Goal: Transaction & Acquisition: Purchase product/service

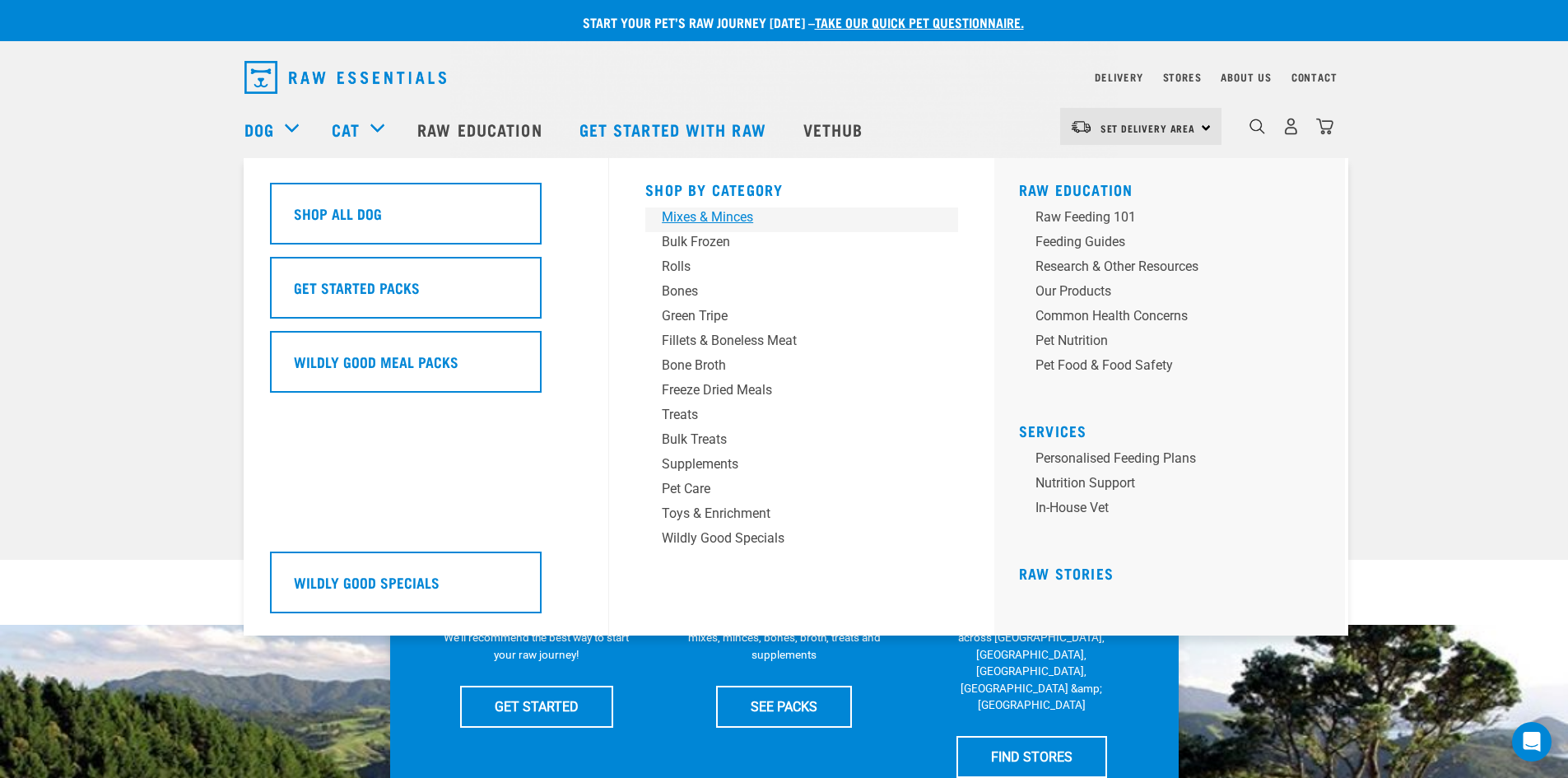
click at [699, 212] on div "Mixes & Minces" at bounding box center [790, 217] width 257 height 20
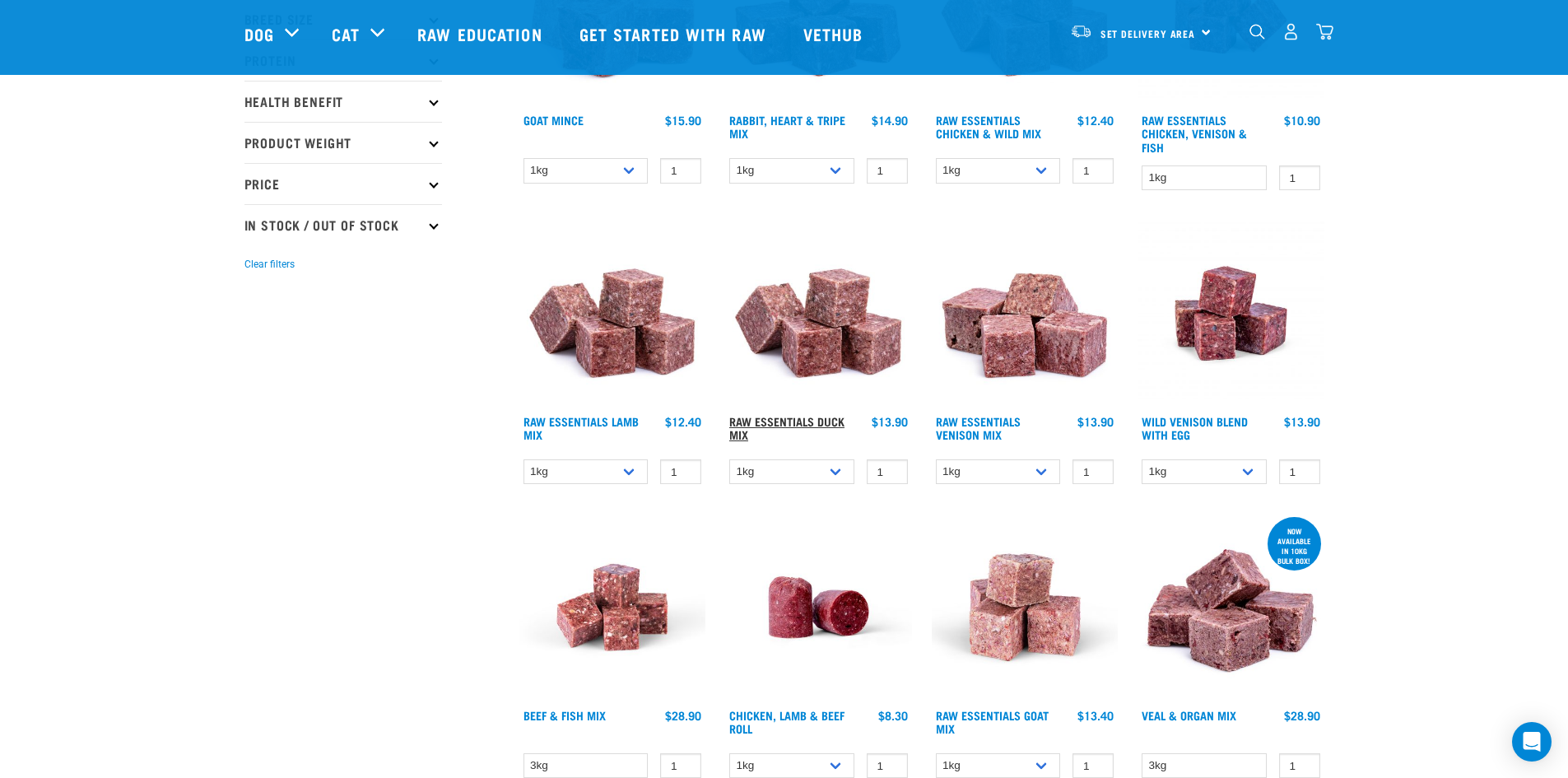
scroll to position [328, 0]
click at [813, 421] on link "Raw Essentials Duck Mix" at bounding box center [786, 427] width 115 height 19
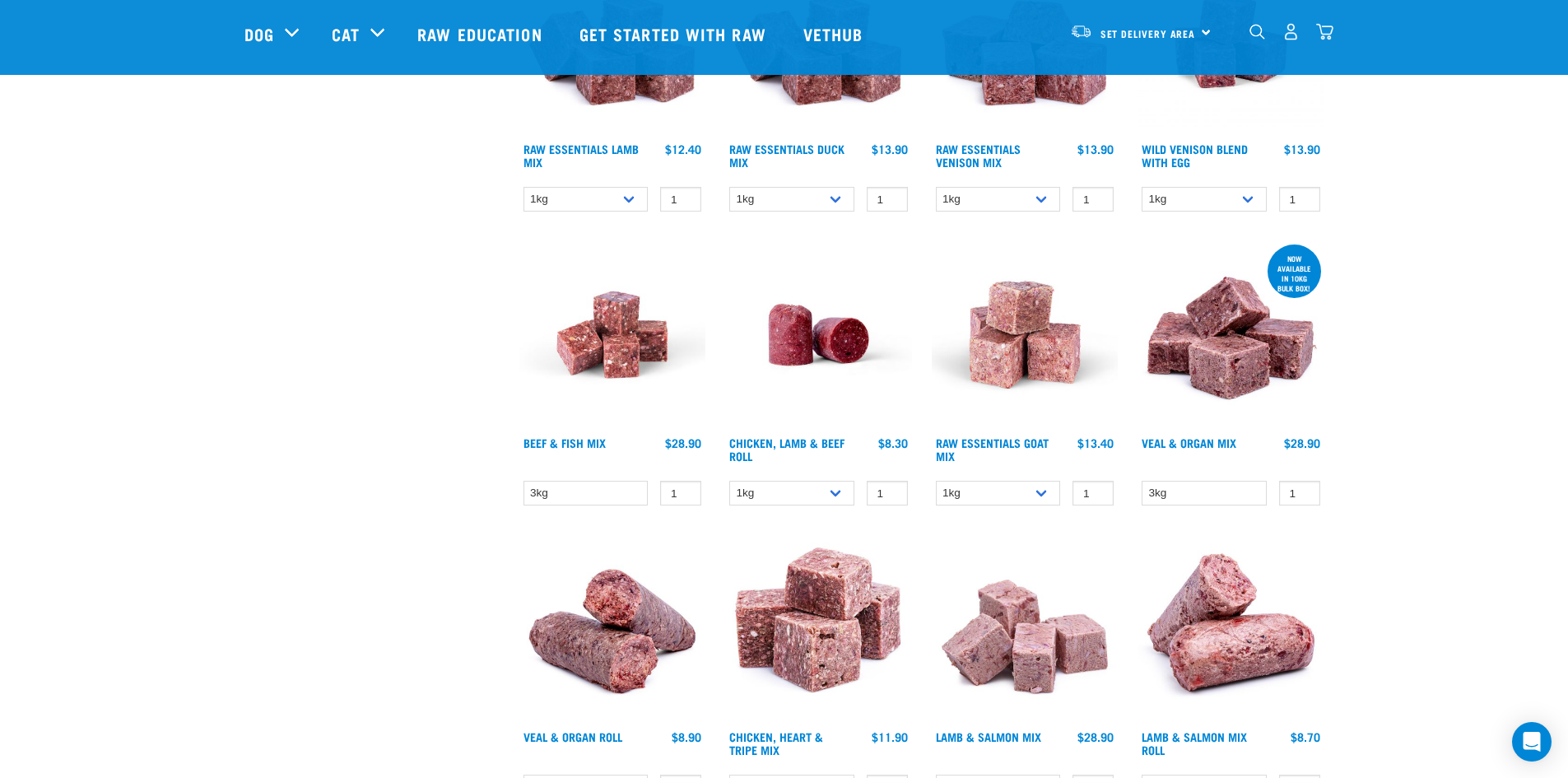
scroll to position [600, 0]
click at [982, 441] on link "Raw Essentials Goat Mix" at bounding box center [993, 448] width 113 height 19
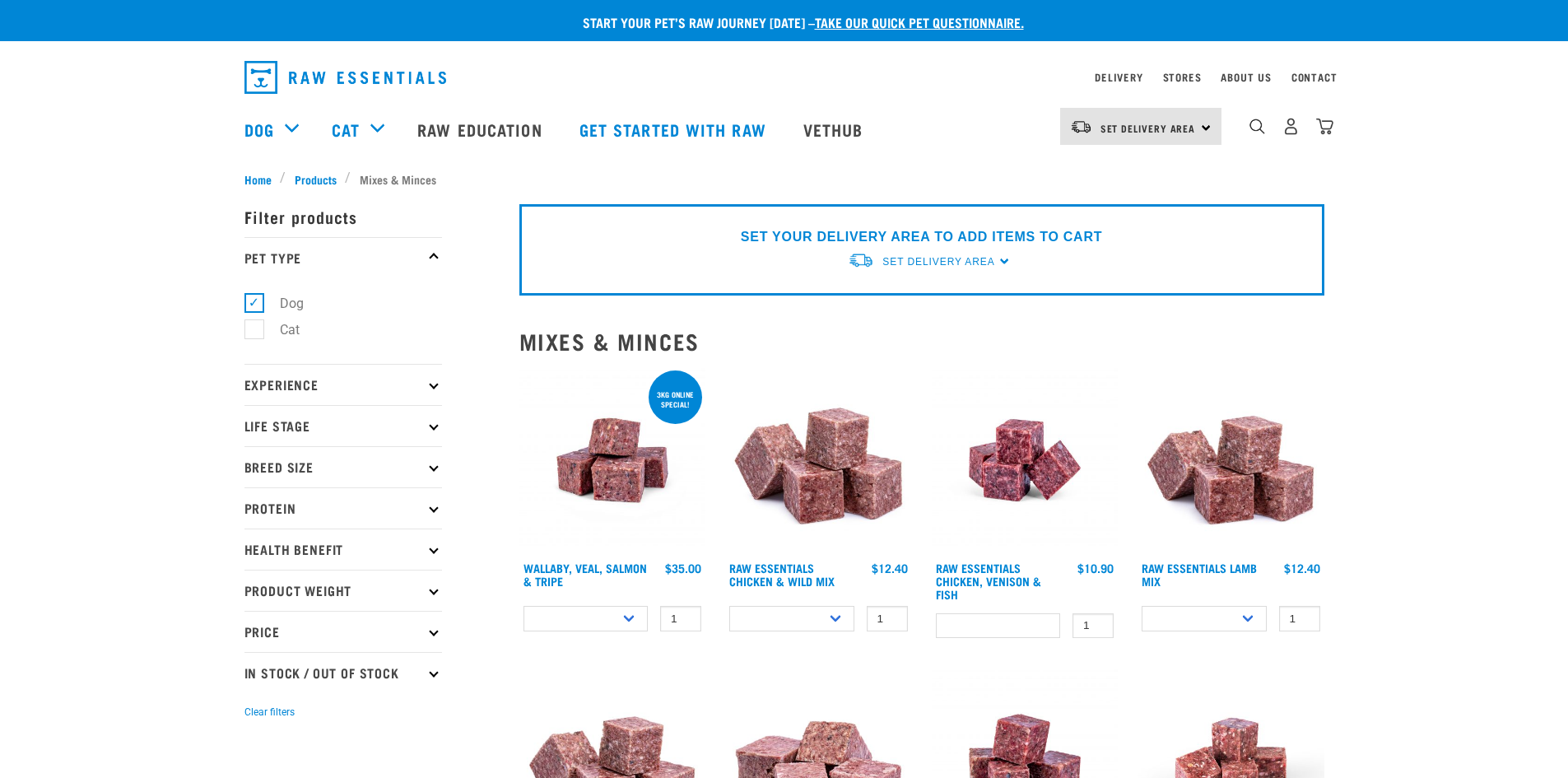
select select
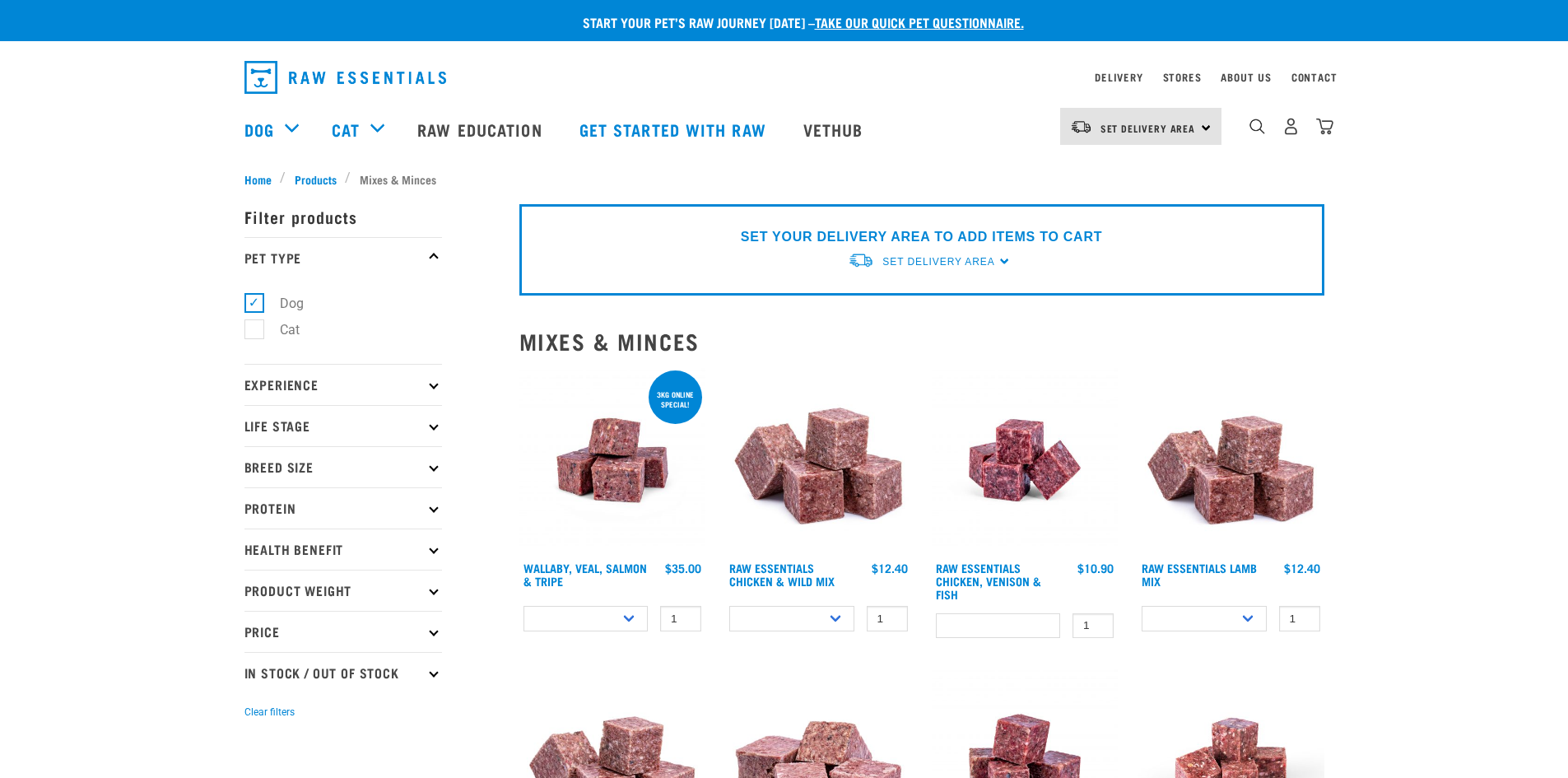
select select
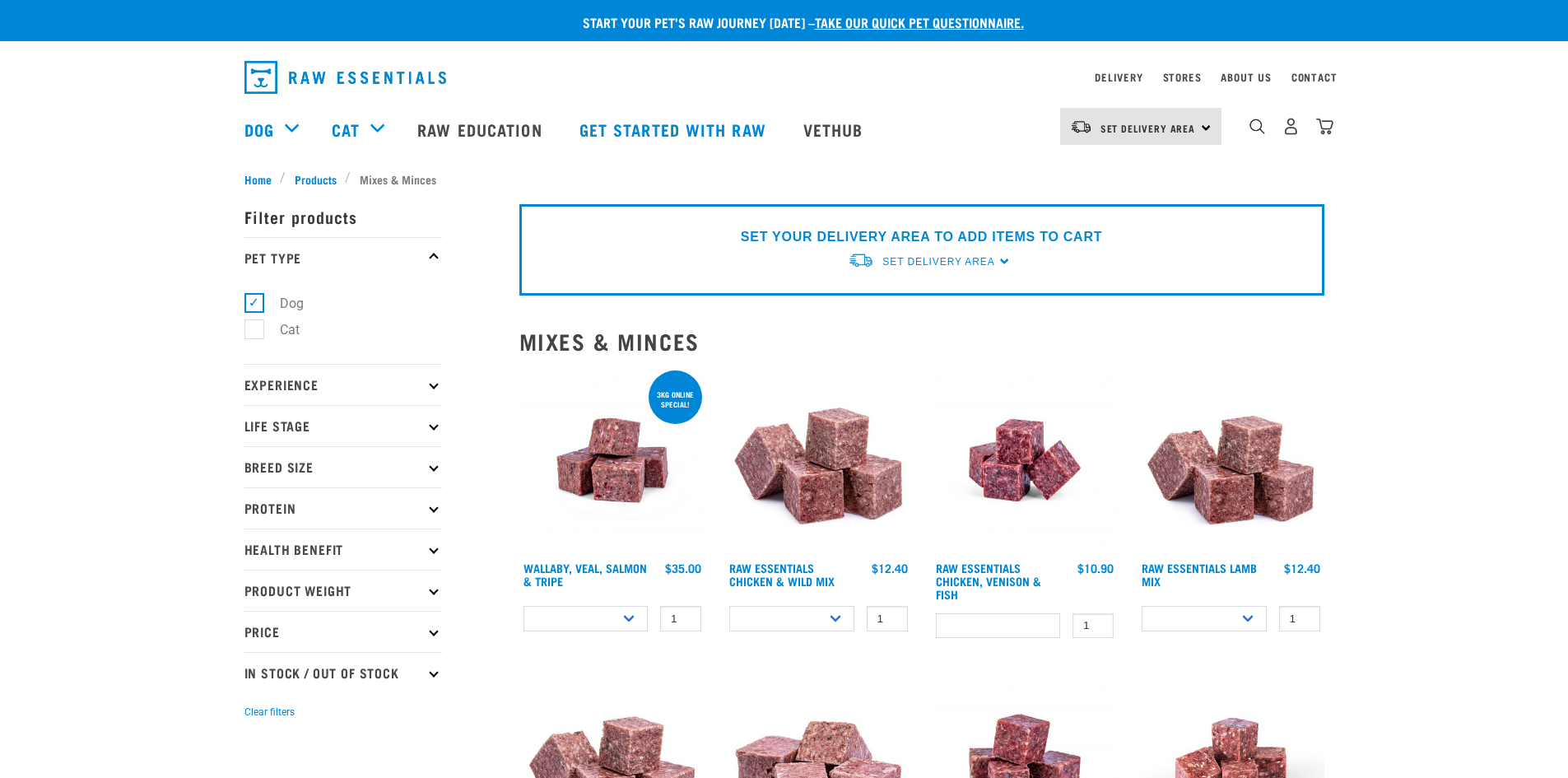
select select
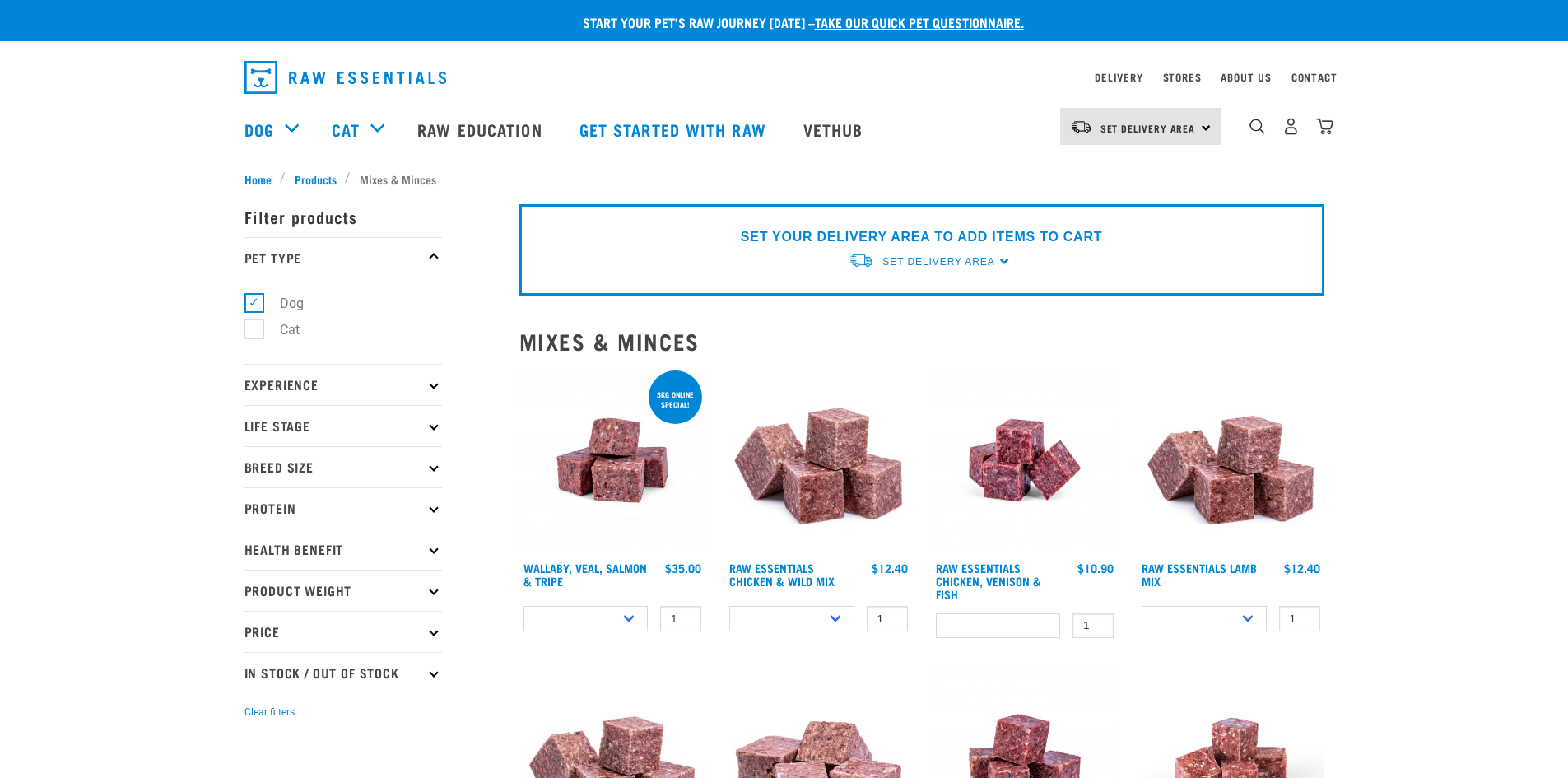
select select
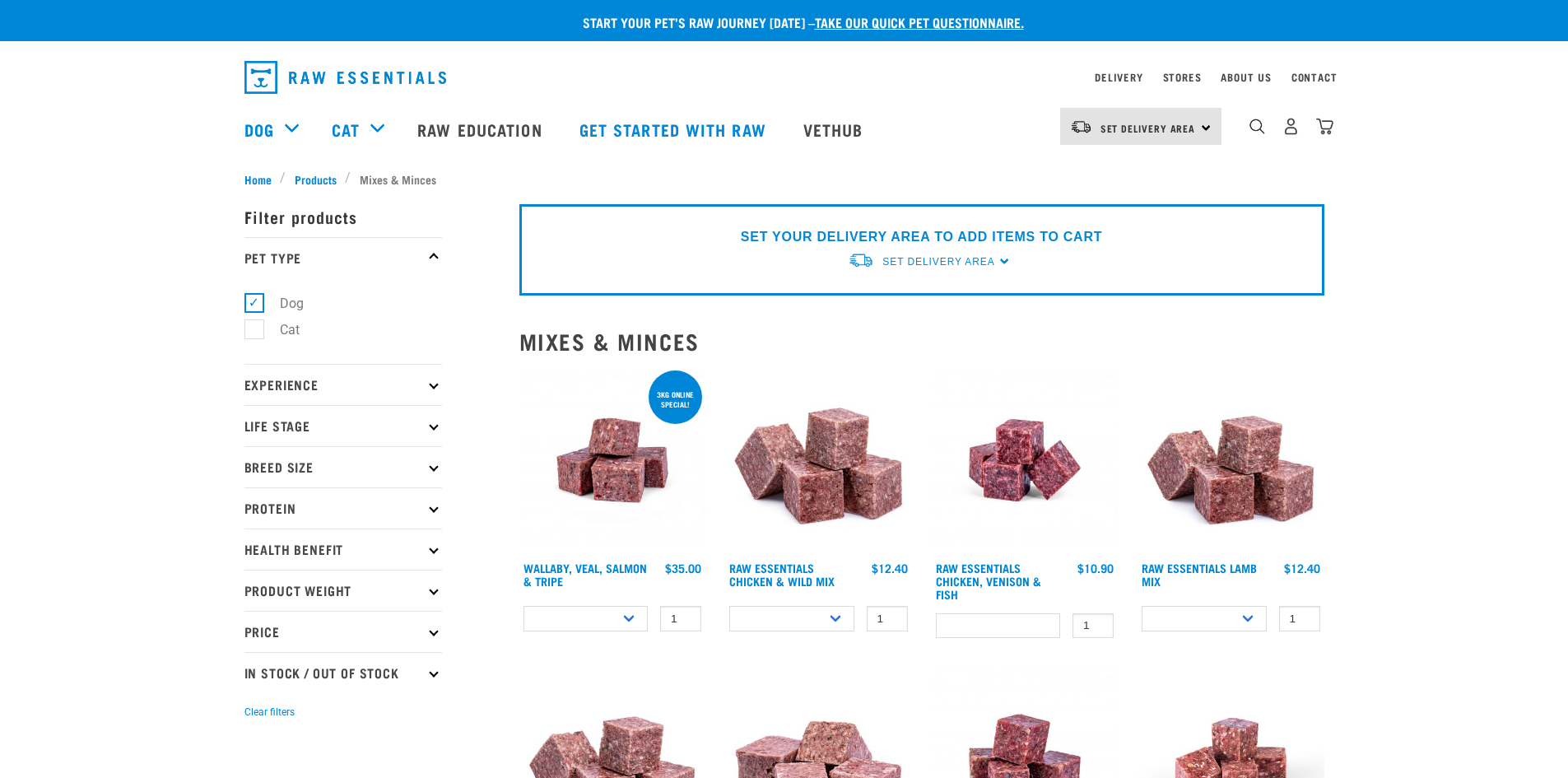
select select
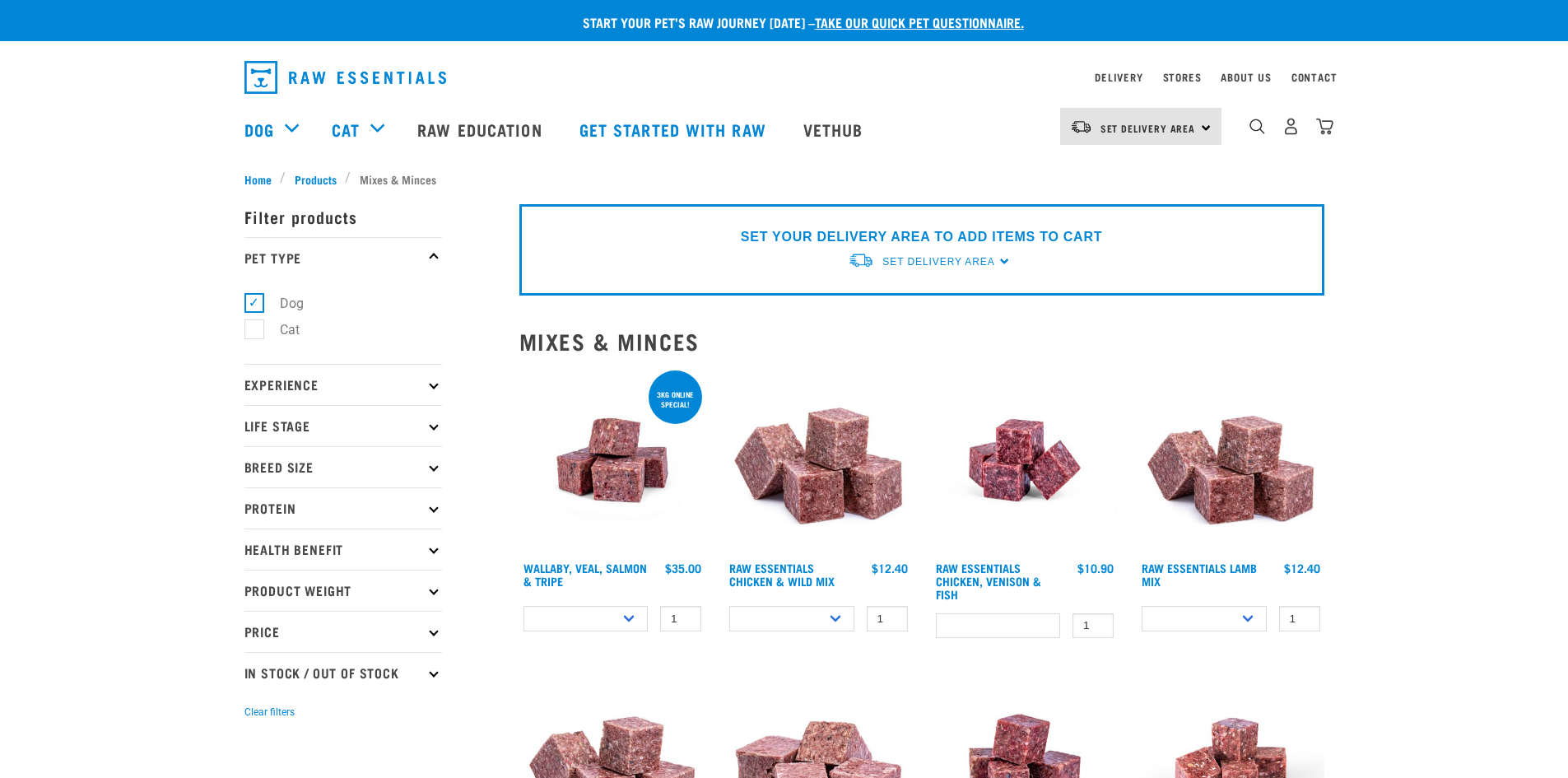
select select
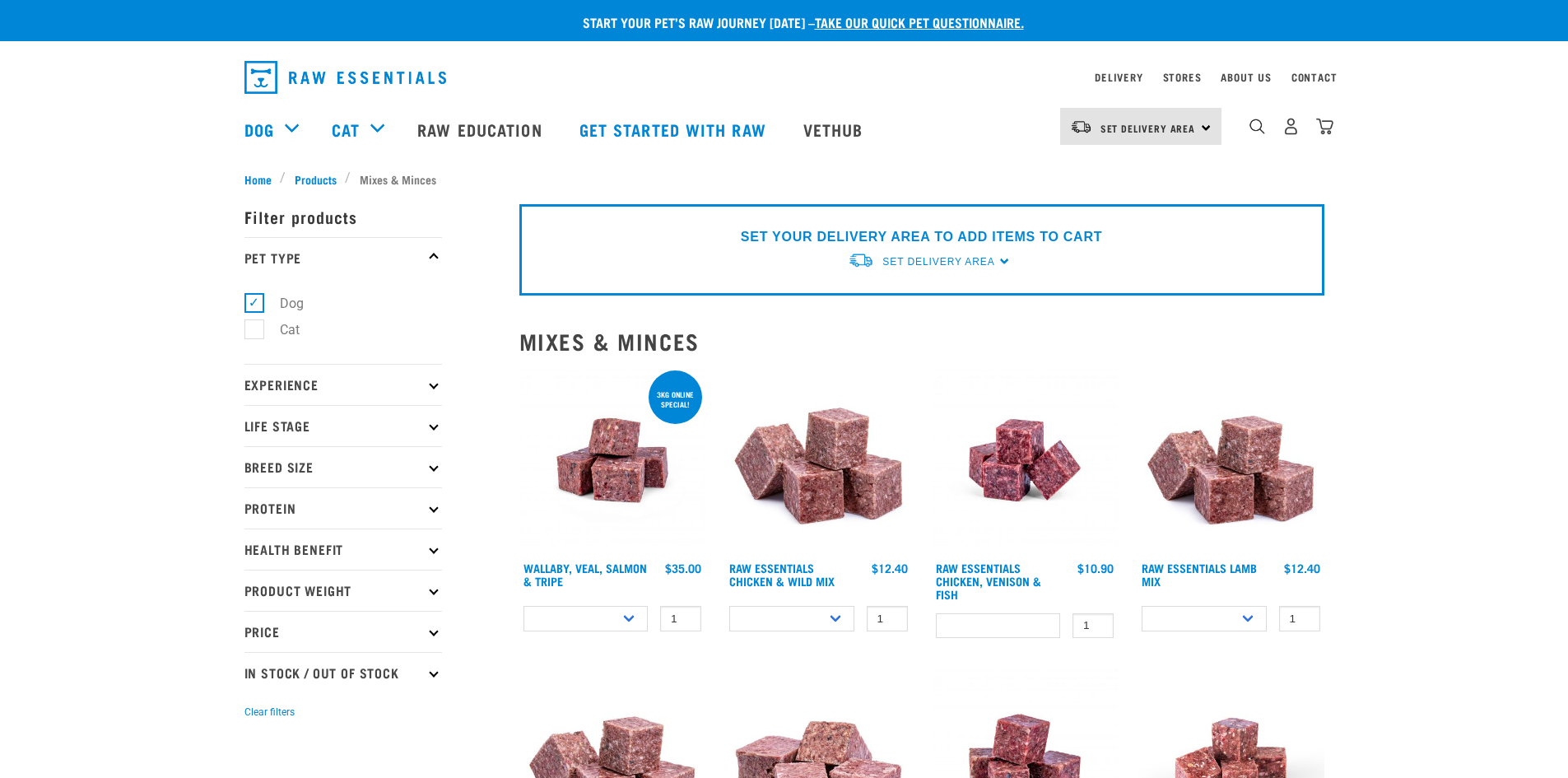
select select
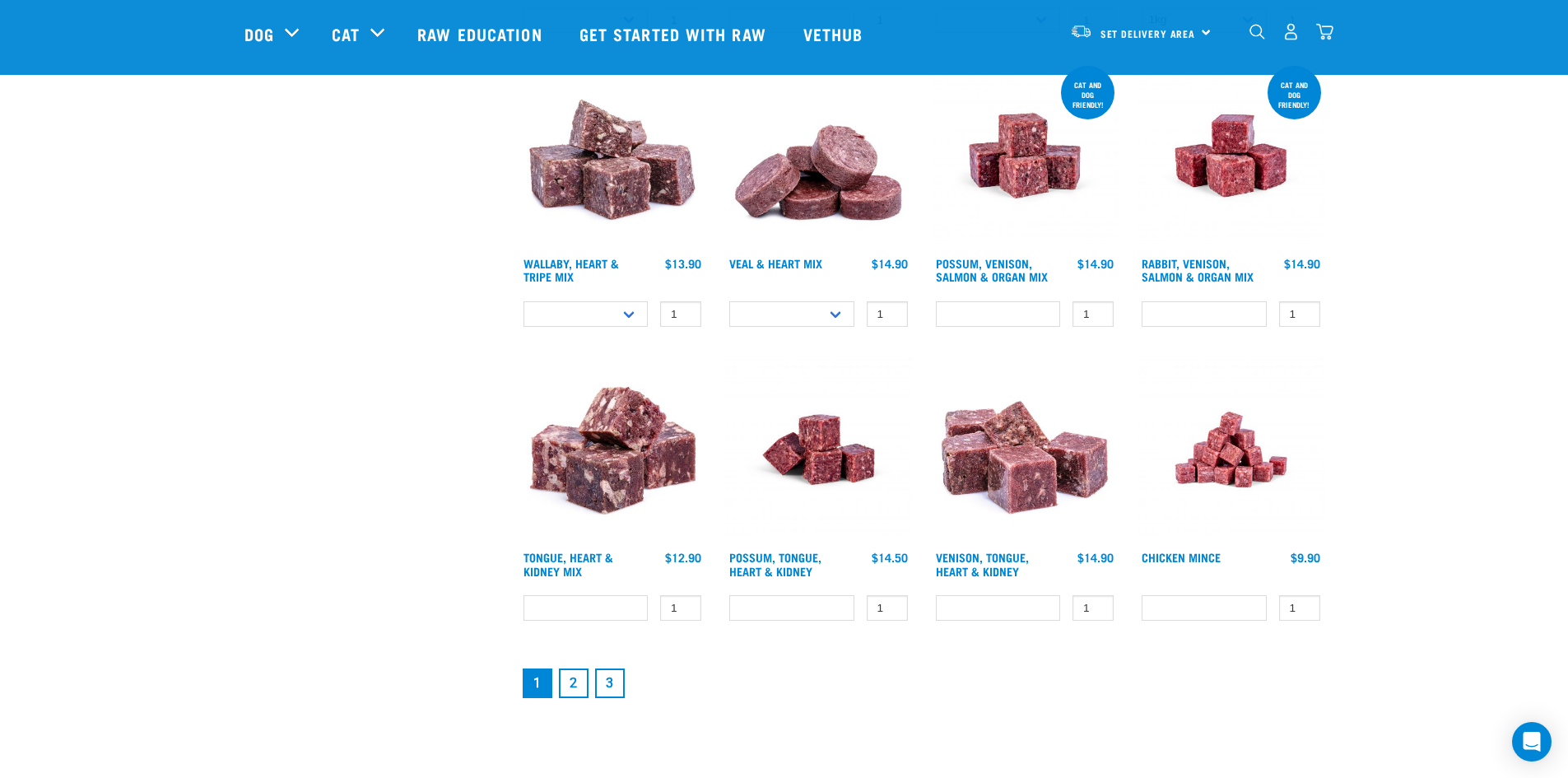
scroll to position [1954, 0]
click at [1182, 259] on link "Rabbit, Venison, Salmon & Organ Mix" at bounding box center [1197, 268] width 112 height 19
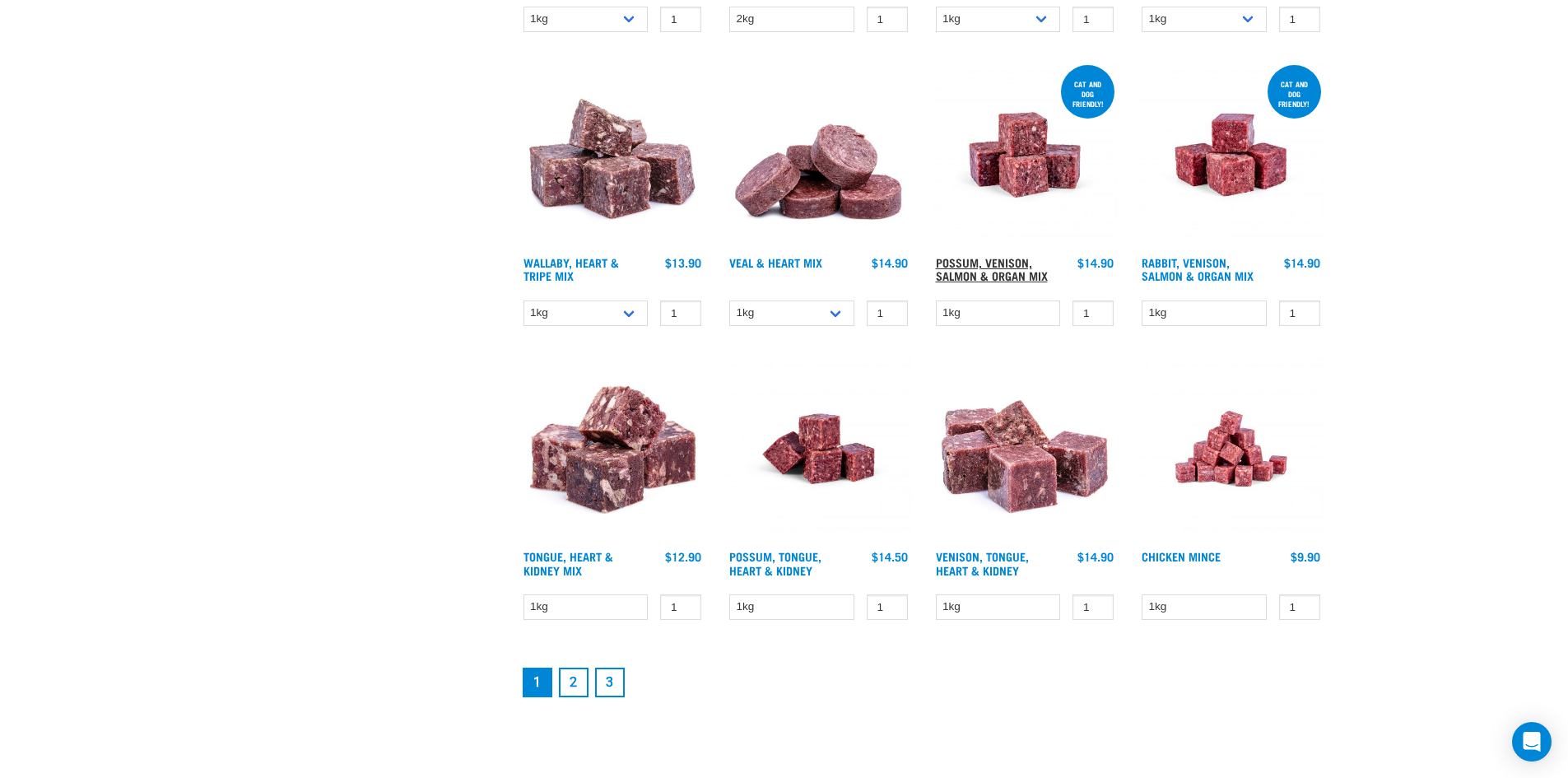
click at [1027, 263] on link "Possum, Venison, Salmon & Organ Mix" at bounding box center [992, 268] width 112 height 19
